Goal: Find specific page/section: Find specific page/section

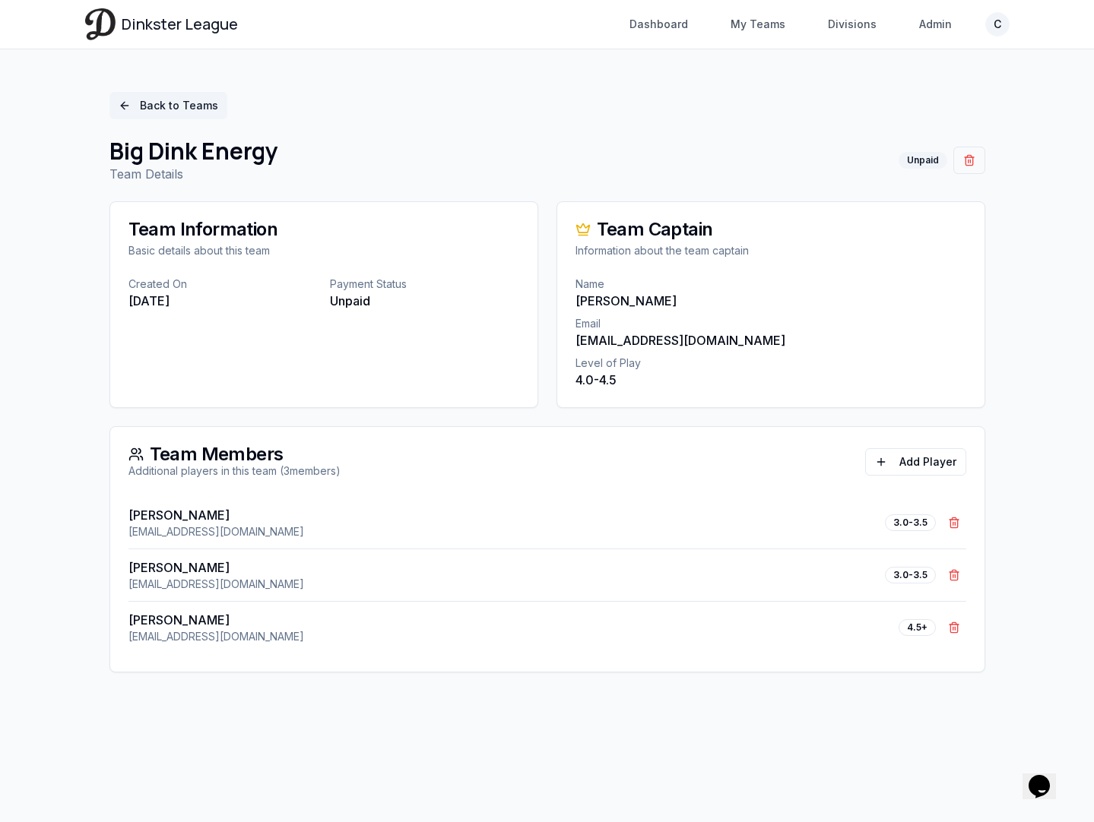
click at [198, 100] on link "Back to Teams" at bounding box center [168, 105] width 118 height 27
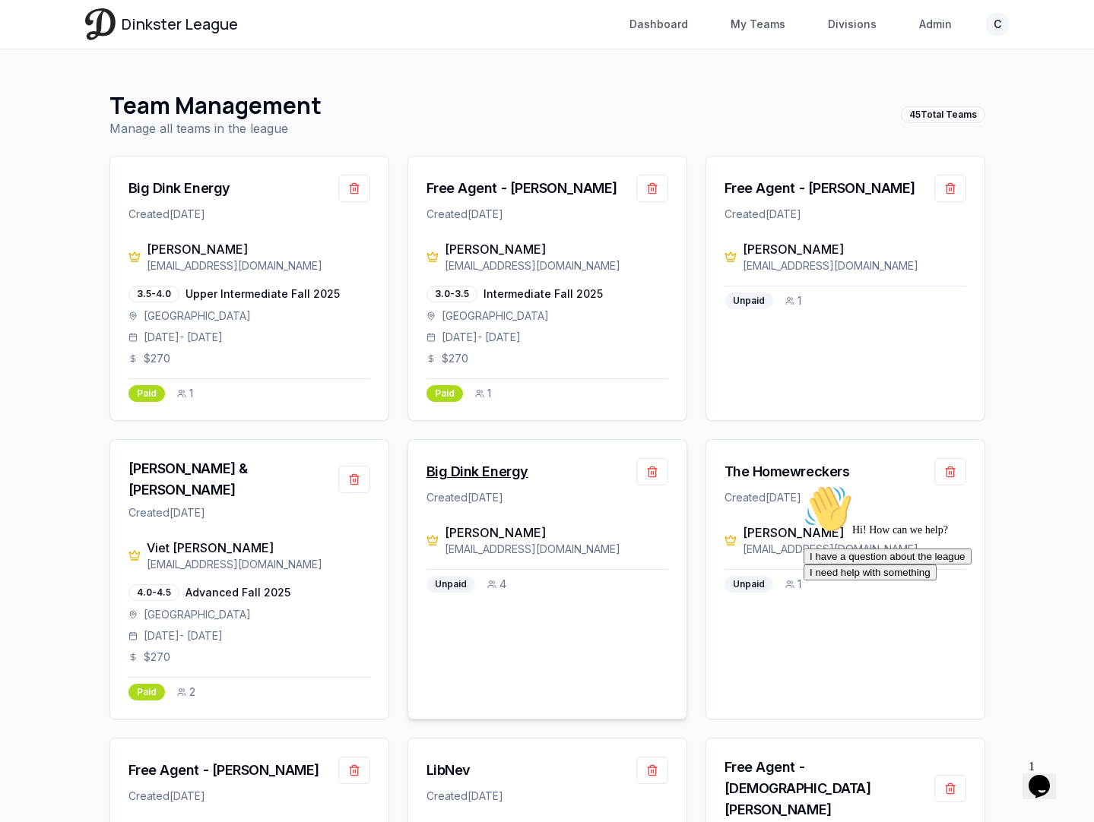
click at [485, 471] on div "Big Dink Energy" at bounding box center [477, 471] width 102 height 21
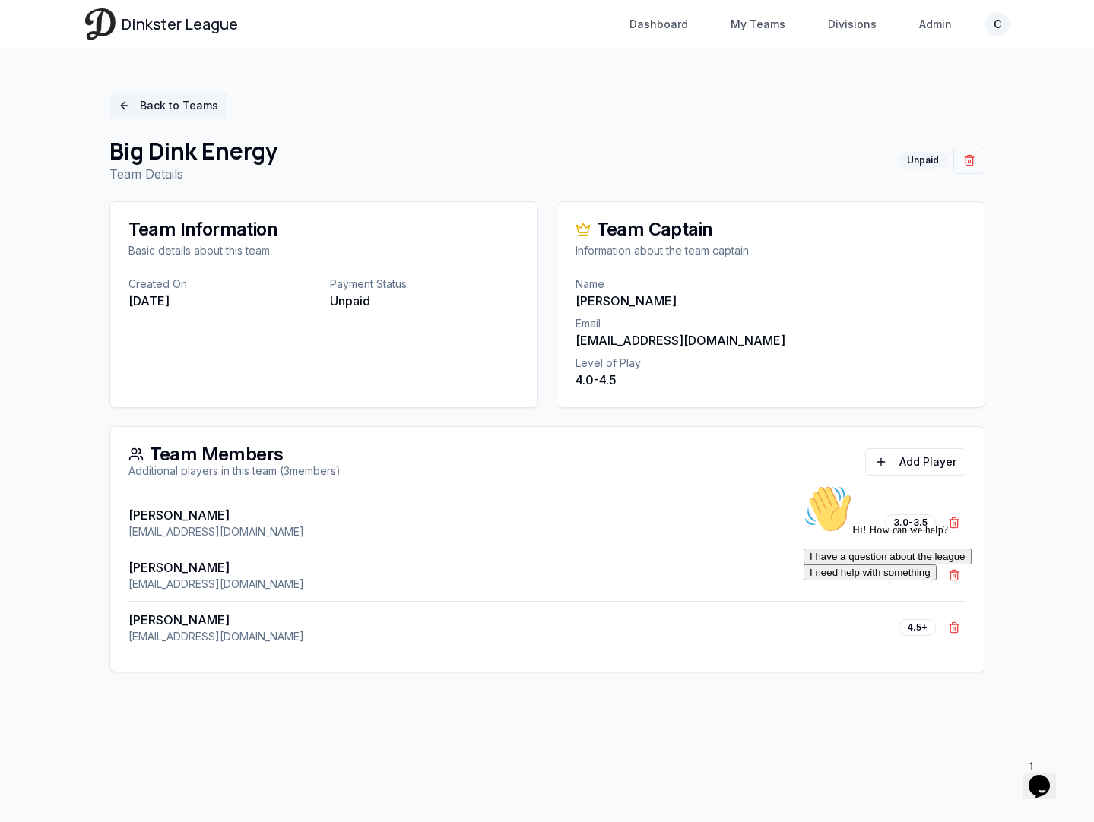
click at [195, 97] on link "Back to Teams" at bounding box center [168, 105] width 118 height 27
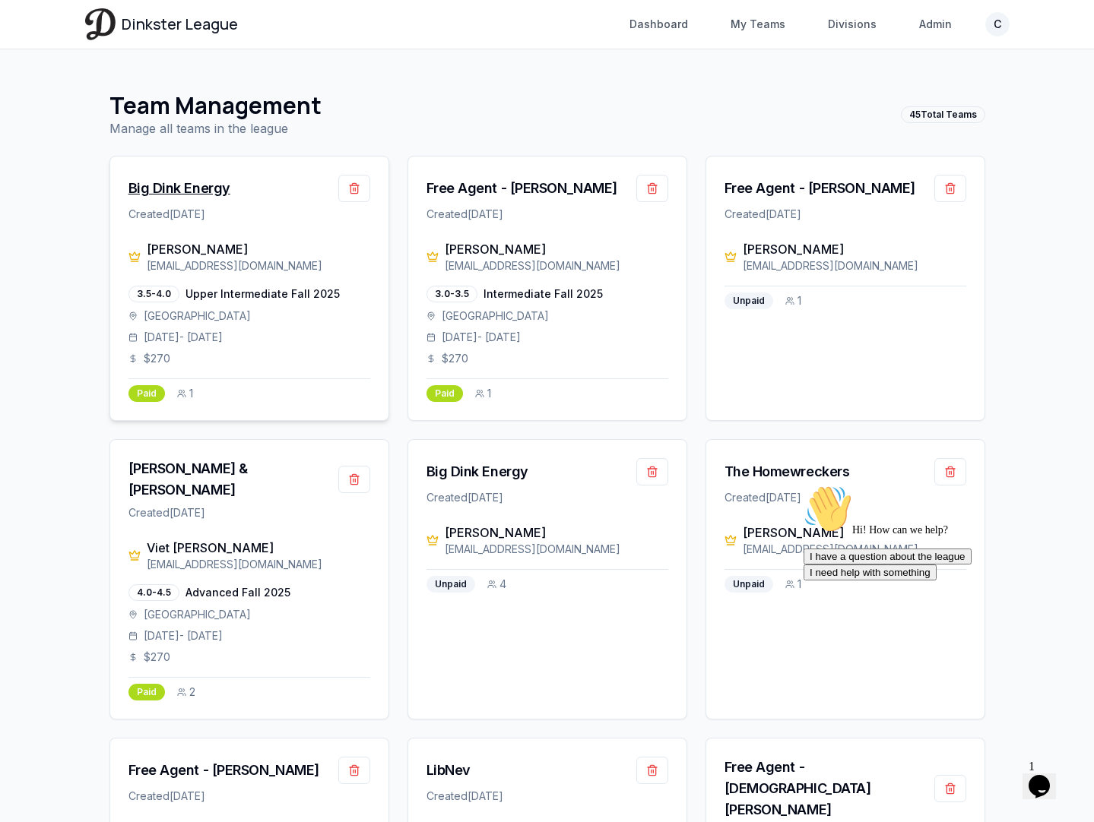
click at [206, 195] on div "Big Dink Energy" at bounding box center [179, 188] width 102 height 21
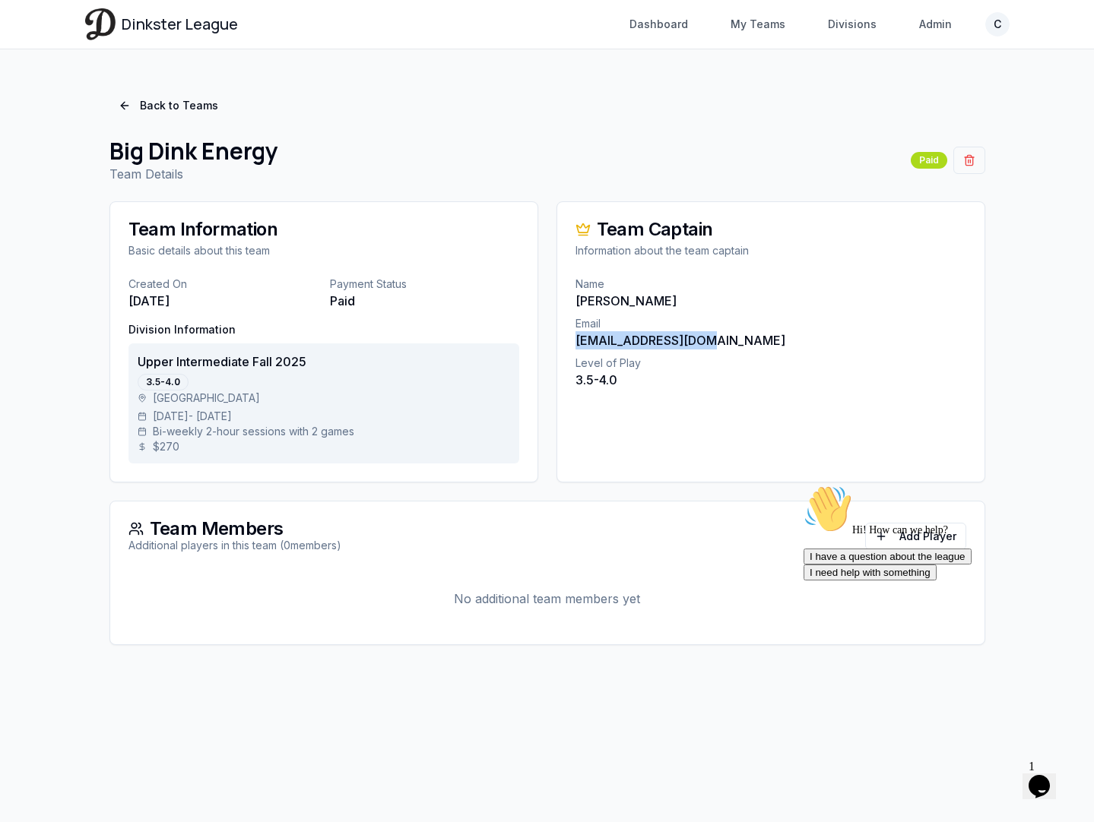
drag, startPoint x: 719, startPoint y: 339, endPoint x: 570, endPoint y: 341, distance: 149.0
click at [570, 341] on div "Name [PERSON_NAME] Email [EMAIL_ADDRESS][DOMAIN_NAME] Level of Play 3.5-4.0" at bounding box center [770, 342] width 427 height 131
drag, startPoint x: 689, startPoint y: 301, endPoint x: 574, endPoint y: 306, distance: 115.6
click at [574, 306] on div "Name [PERSON_NAME] Email [EMAIL_ADDRESS][DOMAIN_NAME] Level of Play 3.5-4.0" at bounding box center [770, 342] width 427 height 131
click at [159, 104] on link "Back to Teams" at bounding box center [168, 105] width 118 height 27
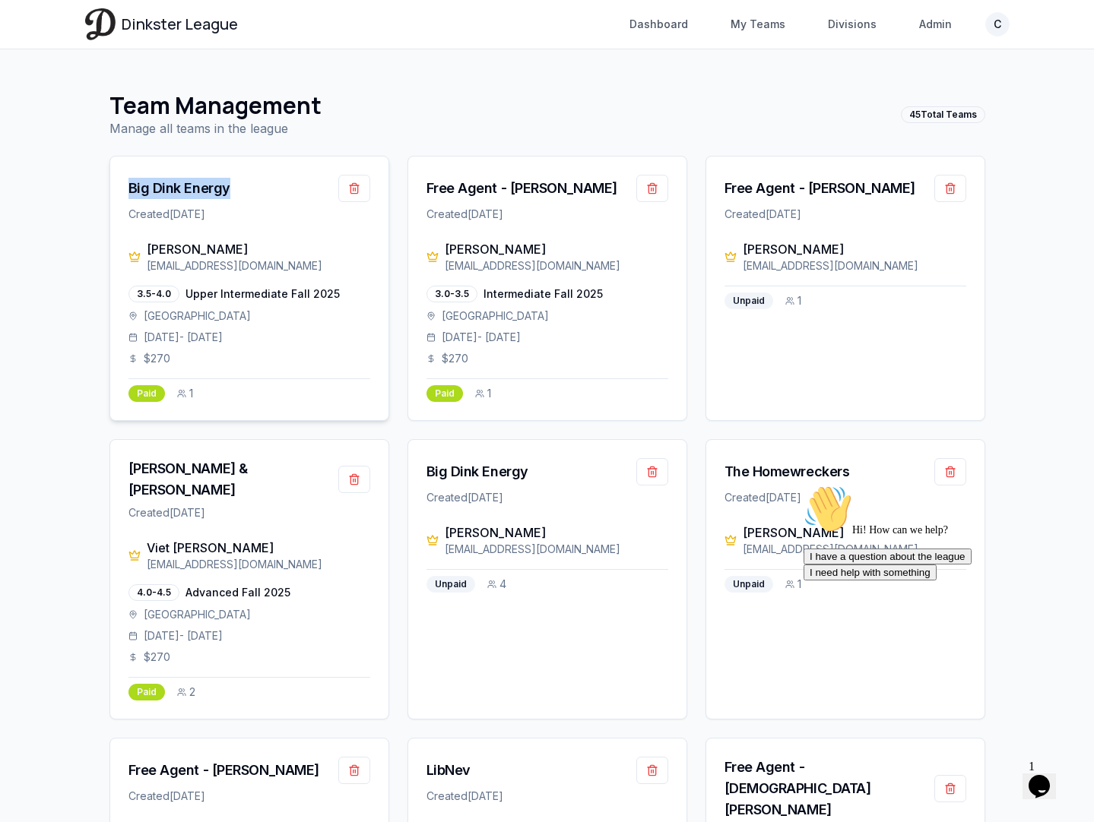
drag, startPoint x: 241, startPoint y: 184, endPoint x: 125, endPoint y: 185, distance: 116.3
click at [125, 185] on div "Big Dink Energy Created [DATE]" at bounding box center [249, 199] width 278 height 84
copy div "Big Dink Energy"
drag, startPoint x: 262, startPoint y: 252, endPoint x: 149, endPoint y: 251, distance: 113.2
click at [149, 251] on div "[PERSON_NAME]" at bounding box center [258, 249] width 223 height 18
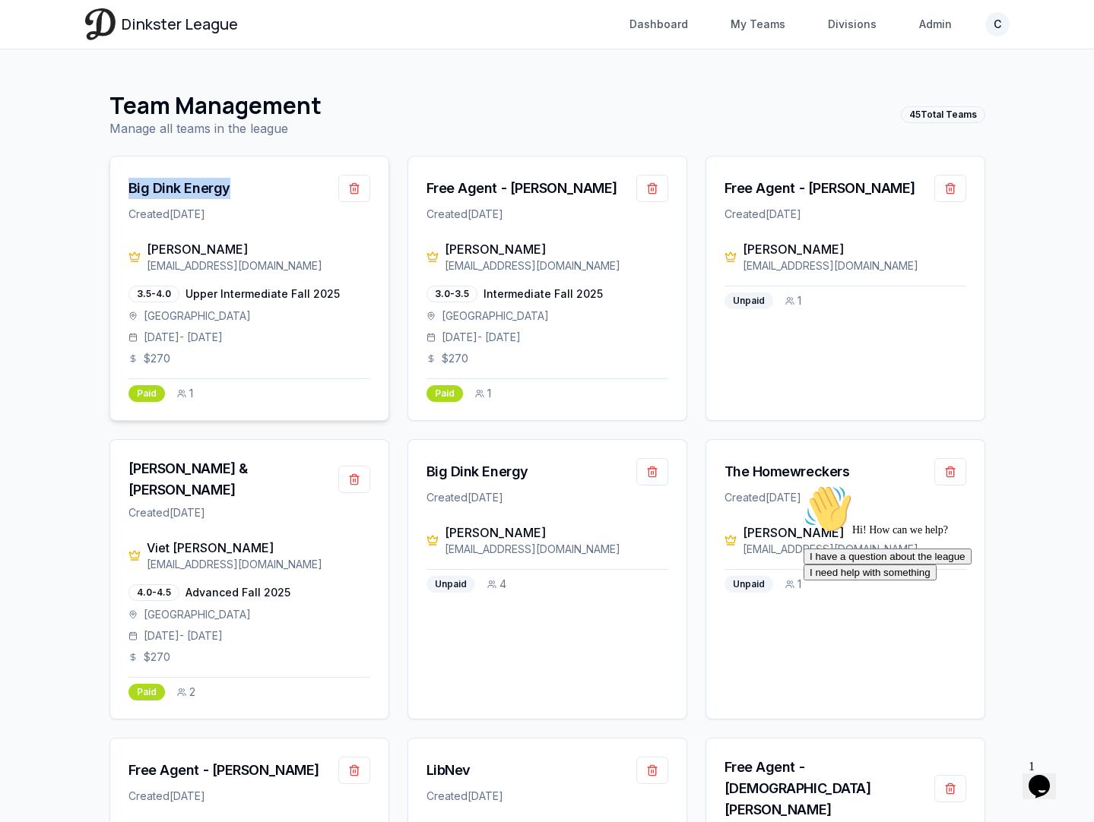
copy div "[PERSON_NAME]"
drag, startPoint x: 281, startPoint y: 271, endPoint x: 145, endPoint y: 271, distance: 136.0
click at [145, 271] on div "[PERSON_NAME] [EMAIL_ADDRESS][DOMAIN_NAME]" at bounding box center [249, 256] width 242 height 33
copy div "[EMAIL_ADDRESS][DOMAIN_NAME]"
